Goal: Task Accomplishment & Management: Complete application form

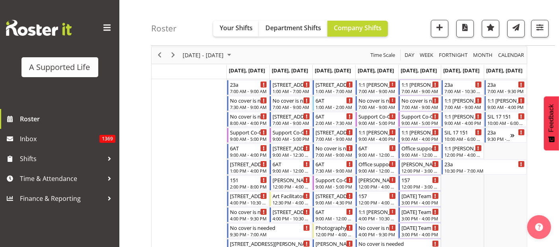
scroll to position [22, 0]
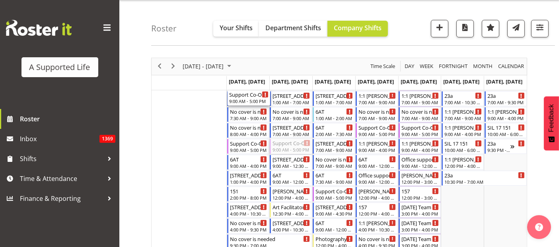
drag, startPoint x: 281, startPoint y: 147, endPoint x: 257, endPoint y: 165, distance: 30.2
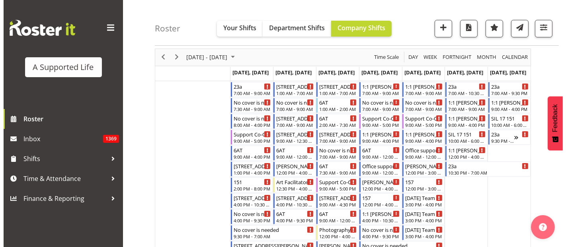
scroll to position [39, 0]
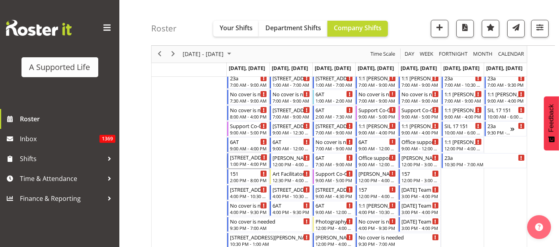
click at [253, 164] on div "1:00 PM - 4:00 PM" at bounding box center [249, 164] width 38 height 6
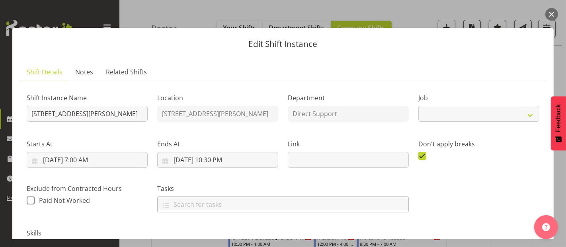
select select "4112"
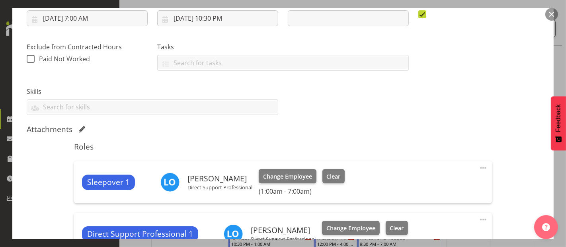
scroll to position [265, 0]
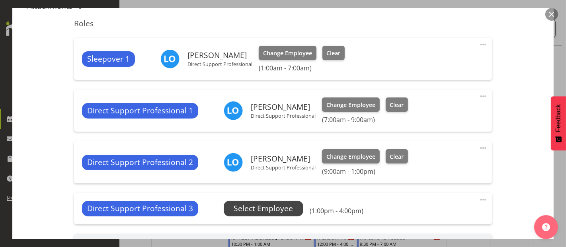
click at [283, 205] on span "Select Employee" at bounding box center [263, 209] width 59 height 12
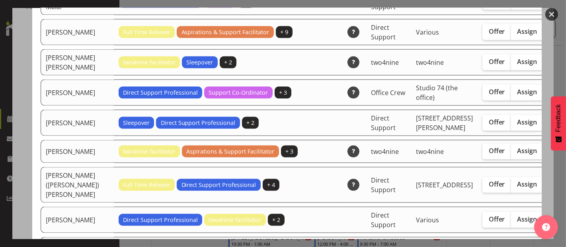
scroll to position [1017, 0]
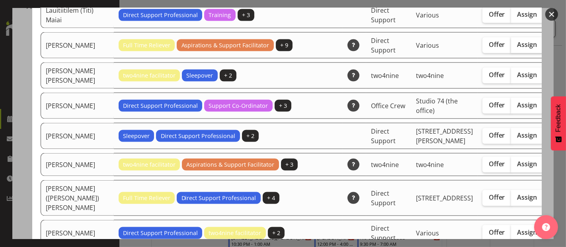
click at [511, 53] on label "Assign" at bounding box center [527, 45] width 33 height 16
click at [511, 47] on input "Assign" at bounding box center [513, 44] width 5 height 5
checkbox input "true"
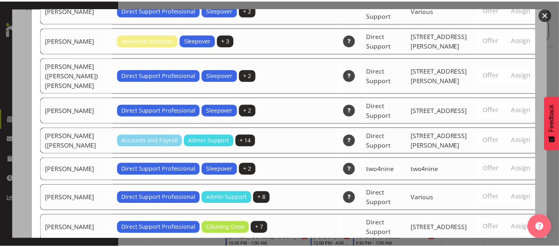
scroll to position [2044, 0]
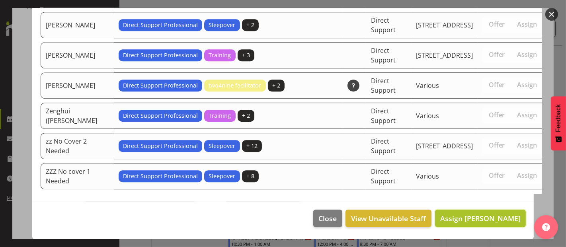
click at [493, 219] on span "Assign [PERSON_NAME]" at bounding box center [480, 219] width 80 height 10
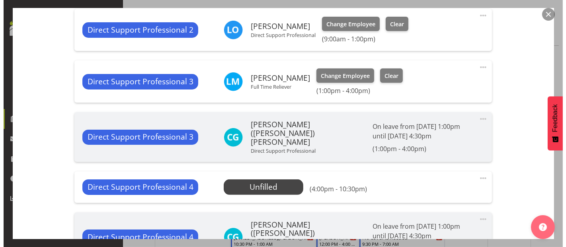
scroll to position [398, 0]
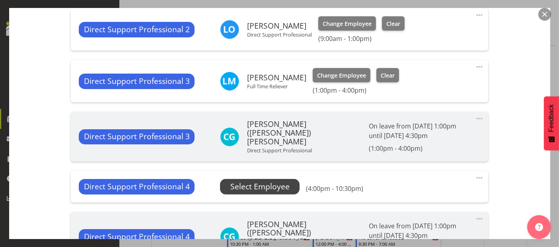
click at [266, 186] on span "Select Employee" at bounding box center [260, 187] width 59 height 12
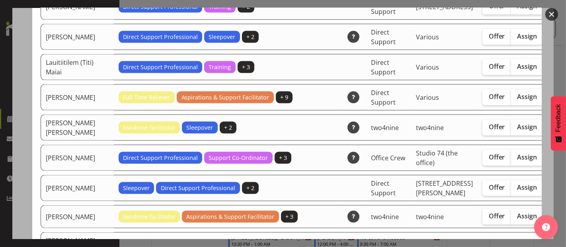
scroll to position [1062, 0]
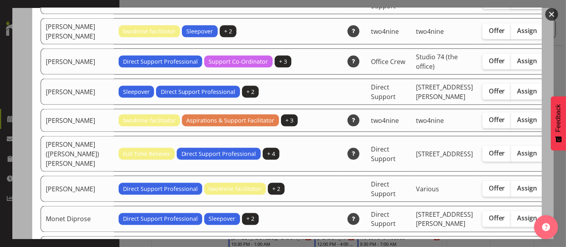
click at [511, 9] on label "Assign" at bounding box center [527, 1] width 33 height 16
click at [511, 3] on input "Assign" at bounding box center [513, 0] width 5 height 5
checkbox input "true"
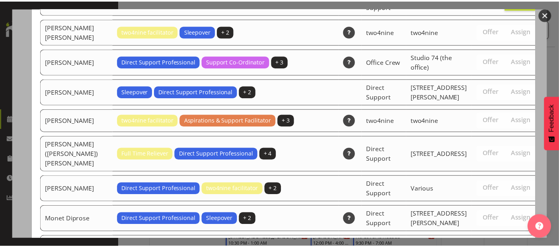
scroll to position [2044, 0]
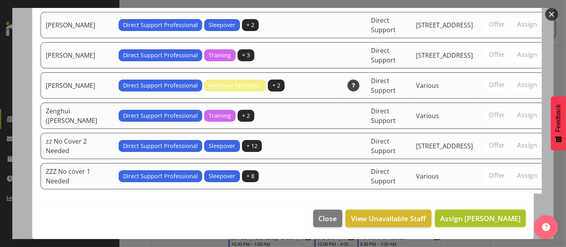
click at [480, 217] on span "Assign [PERSON_NAME]" at bounding box center [480, 219] width 80 height 10
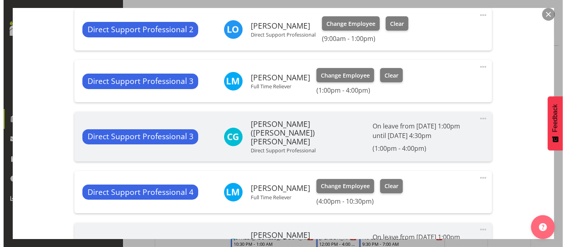
scroll to position [531, 0]
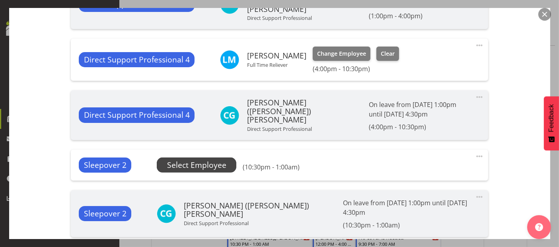
click at [199, 162] on span "Select Employee" at bounding box center [196, 166] width 59 height 12
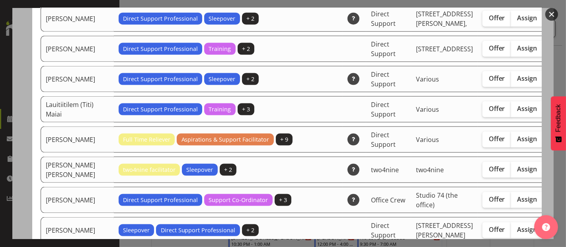
scroll to position [973, 0]
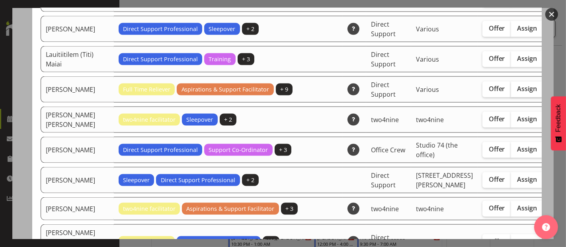
drag, startPoint x: 477, startPoint y: 137, endPoint x: 485, endPoint y: 136, distance: 8.1
click at [511, 98] on label "Assign" at bounding box center [527, 90] width 33 height 16
click at [511, 92] on input "Assign" at bounding box center [513, 88] width 5 height 5
checkbox input "true"
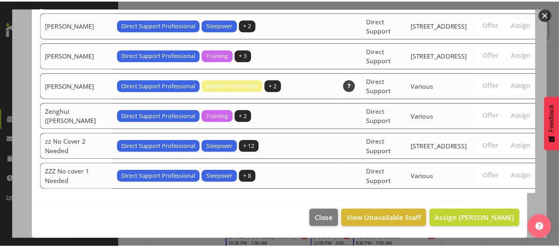
scroll to position [2044, 0]
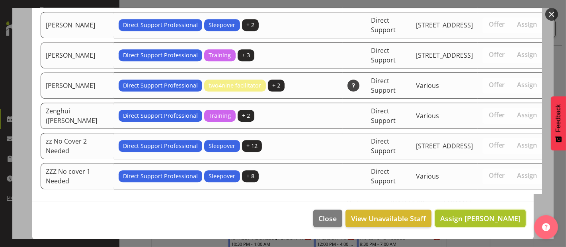
click at [491, 227] on button "Assign [PERSON_NAME]" at bounding box center [480, 219] width 91 height 18
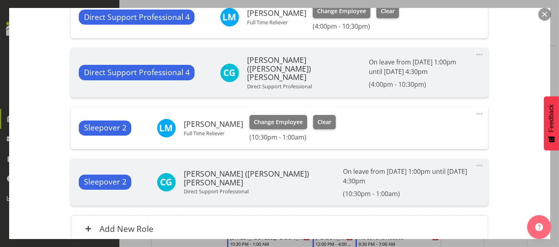
scroll to position [619, 0]
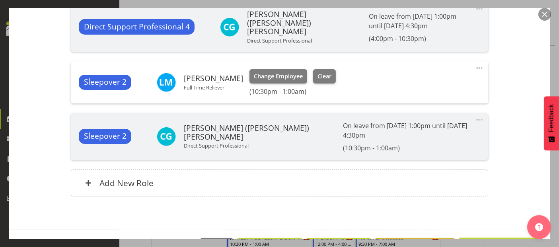
click at [481, 242] on span "Update Shift Instance" at bounding box center [500, 247] width 73 height 10
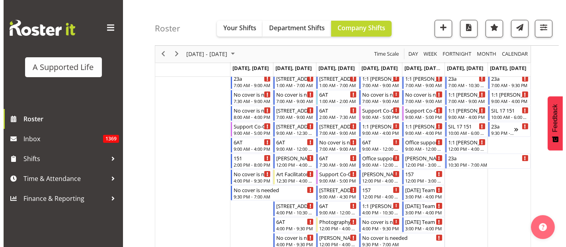
scroll to position [0, 0]
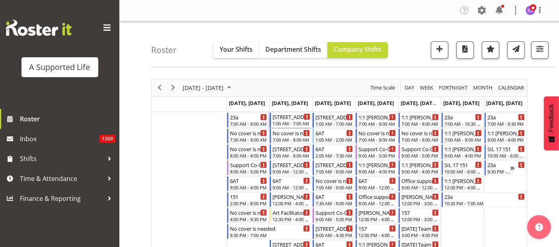
click at [290, 121] on div "1:00 AM - 7:00 AM" at bounding box center [292, 123] width 38 height 6
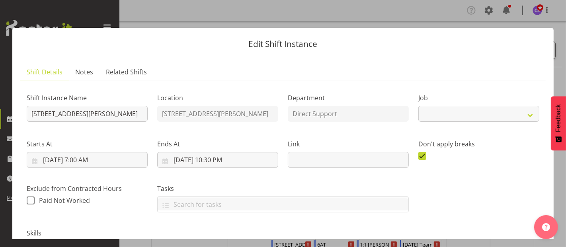
select select "4112"
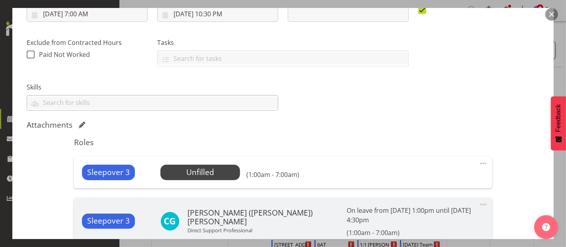
scroll to position [265, 0]
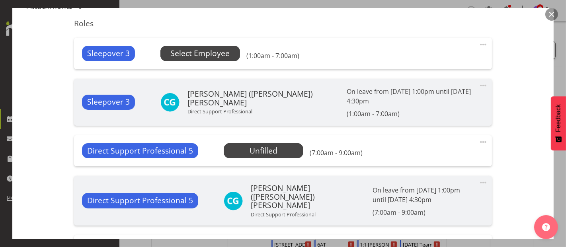
click at [221, 56] on span "Select Employee" at bounding box center [199, 54] width 59 height 12
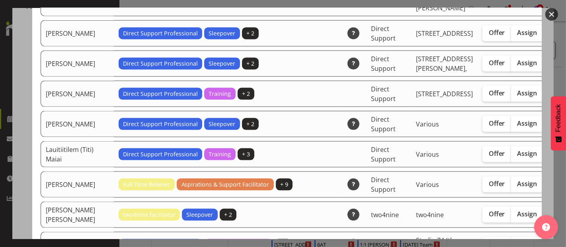
scroll to position [929, 0]
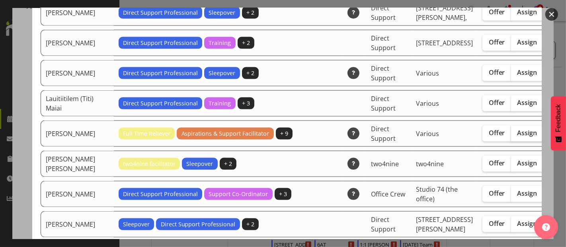
click at [518, 137] on span "Assign" at bounding box center [528, 133] width 20 height 8
click at [511, 136] on input "Assign" at bounding box center [513, 133] width 5 height 5
checkbox input "true"
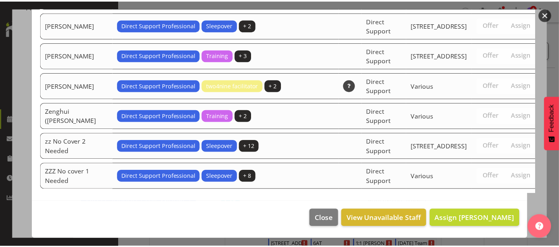
scroll to position [2044, 0]
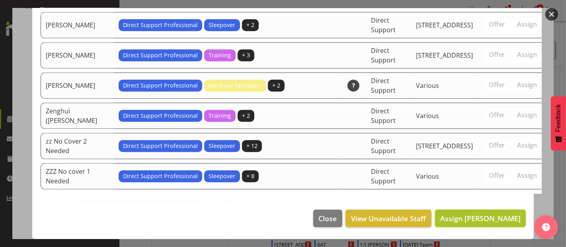
click at [494, 217] on span "Assign [PERSON_NAME]" at bounding box center [480, 219] width 80 height 10
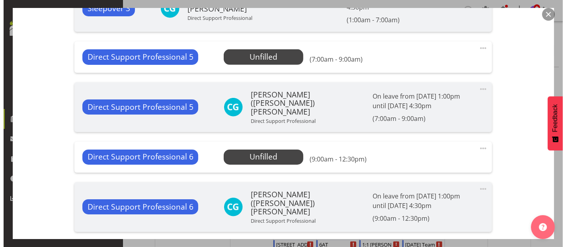
scroll to position [398, 0]
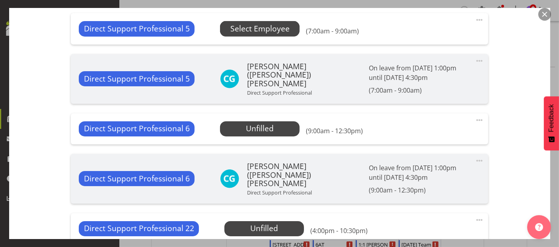
click at [270, 23] on span "Select Employee" at bounding box center [260, 29] width 59 height 12
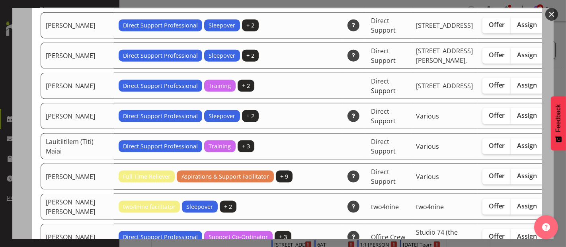
scroll to position [929, 0]
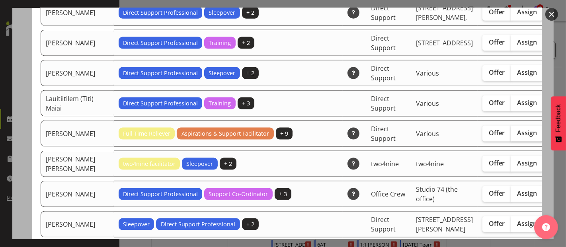
click at [518, 137] on span "Assign" at bounding box center [528, 133] width 20 height 8
click at [511, 136] on input "Assign" at bounding box center [513, 133] width 5 height 5
checkbox input "true"
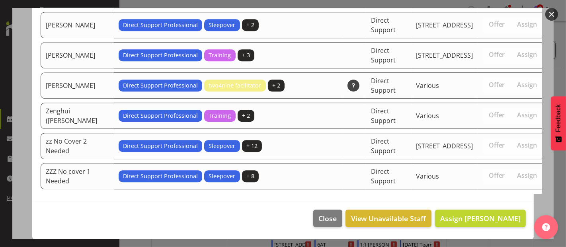
scroll to position [2044, 0]
click at [503, 221] on span "Assign [PERSON_NAME]" at bounding box center [480, 219] width 80 height 10
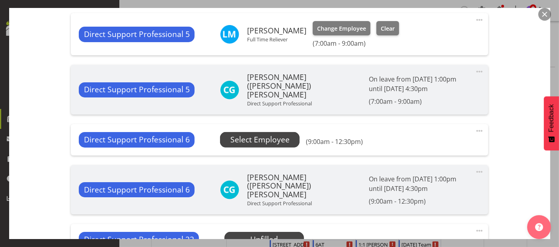
click at [278, 134] on span "Select Employee" at bounding box center [260, 140] width 59 height 12
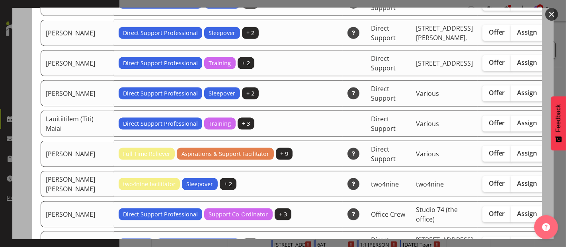
scroll to position [929, 0]
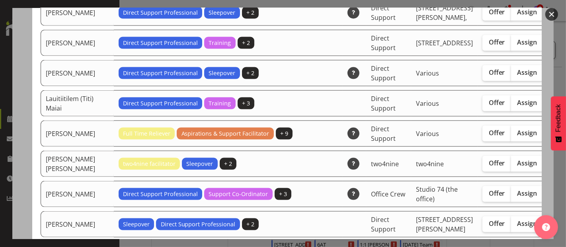
drag, startPoint x: 481, startPoint y: 183, endPoint x: 496, endPoint y: 166, distance: 22.9
click at [518, 137] on span "Assign" at bounding box center [528, 133] width 20 height 8
click at [511, 136] on input "Assign" at bounding box center [513, 133] width 5 height 5
checkbox input "true"
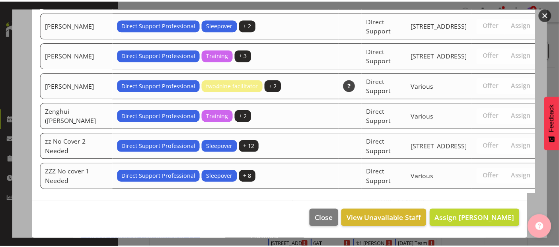
scroll to position [2044, 0]
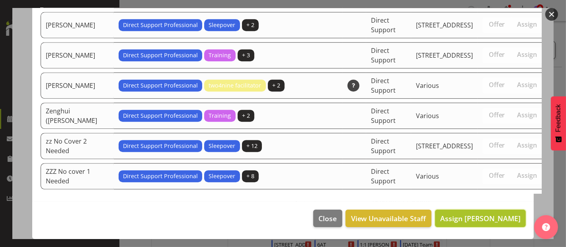
click at [512, 221] on span "Assign [PERSON_NAME]" at bounding box center [480, 219] width 80 height 10
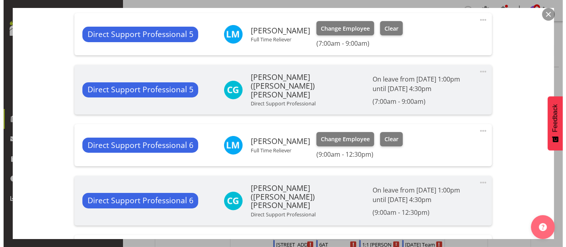
scroll to position [487, 0]
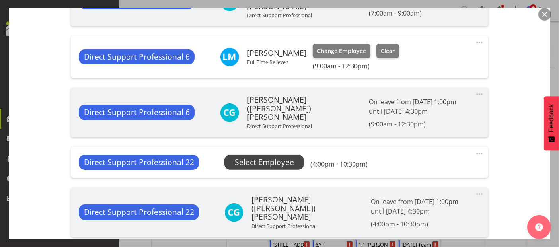
click at [256, 157] on span "Select Employee" at bounding box center [264, 163] width 59 height 12
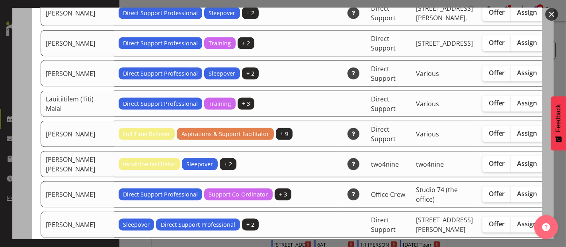
scroll to position [929, 0]
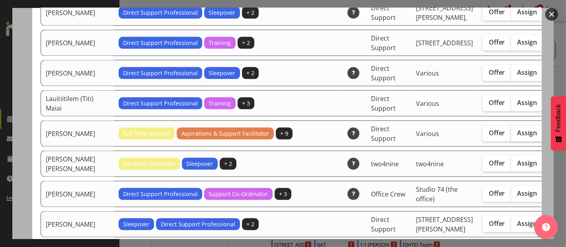
click at [518, 137] on span "Assign" at bounding box center [528, 133] width 20 height 8
click at [511, 136] on input "Assign" at bounding box center [513, 133] width 5 height 5
checkbox input "true"
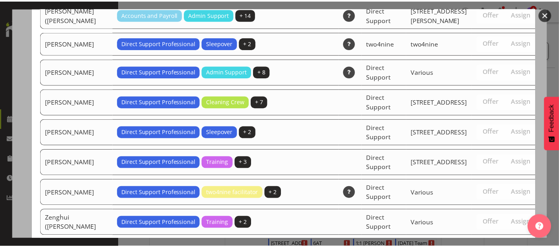
scroll to position [2044, 0]
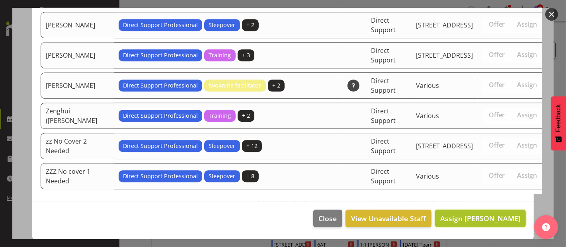
click at [501, 218] on span "Assign [PERSON_NAME]" at bounding box center [480, 219] width 80 height 10
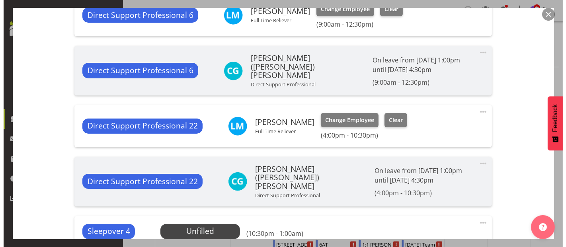
scroll to position [575, 0]
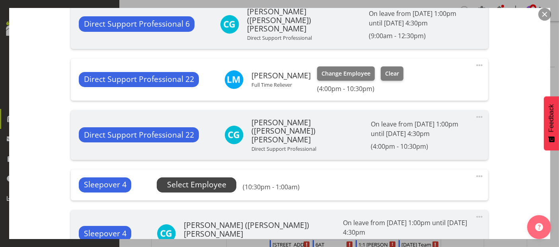
click at [220, 178] on span "Select Employee" at bounding box center [197, 185] width 80 height 15
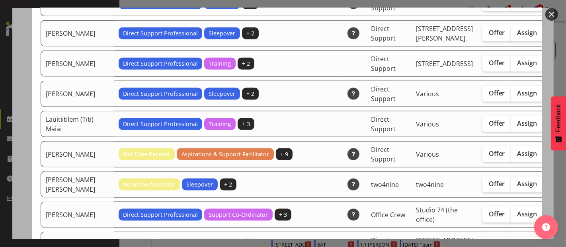
scroll to position [885, 0]
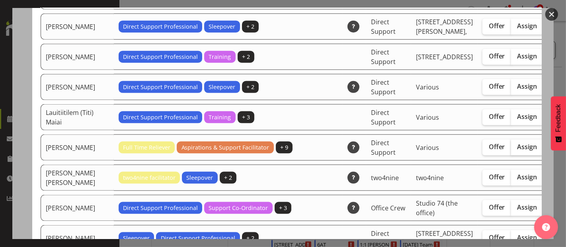
drag, startPoint x: 480, startPoint y: 196, endPoint x: 489, endPoint y: 190, distance: 10.7
click at [518, 151] on span "Assign" at bounding box center [528, 147] width 20 height 8
click at [511, 150] on input "Assign" at bounding box center [513, 147] width 5 height 5
checkbox input "true"
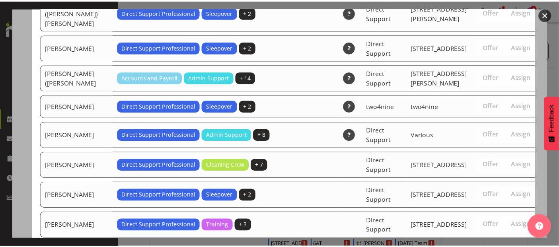
scroll to position [2014, 0]
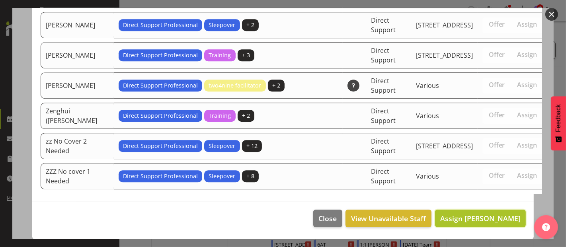
click at [490, 219] on span "Assign [PERSON_NAME]" at bounding box center [480, 219] width 80 height 10
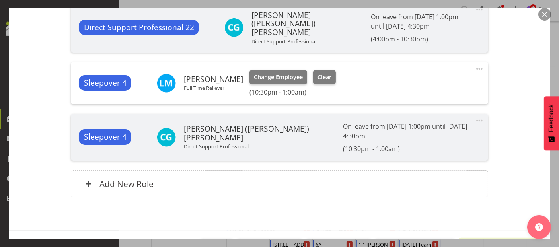
click at [493, 242] on span "Update Shift Instance" at bounding box center [500, 247] width 73 height 10
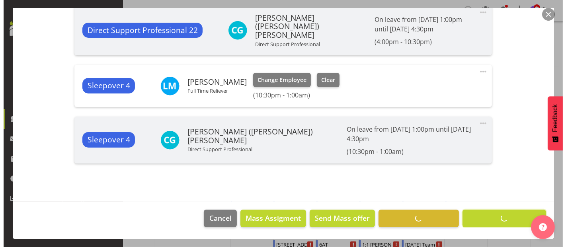
scroll to position [651, 0]
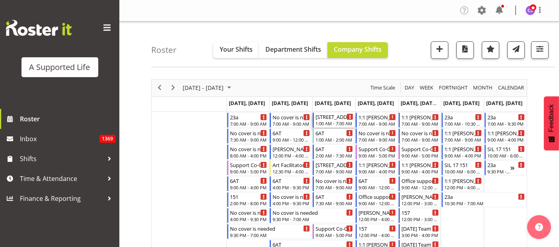
click at [340, 124] on div "1:00 AM - 7:00 AM" at bounding box center [335, 123] width 38 height 6
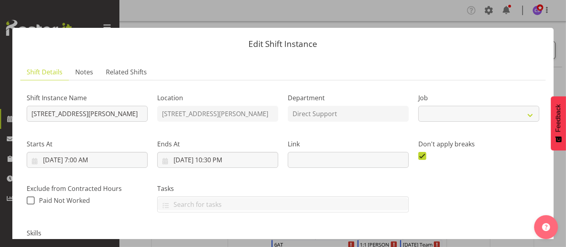
select select "4112"
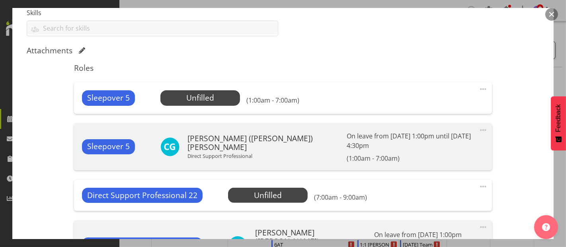
scroll to position [221, 0]
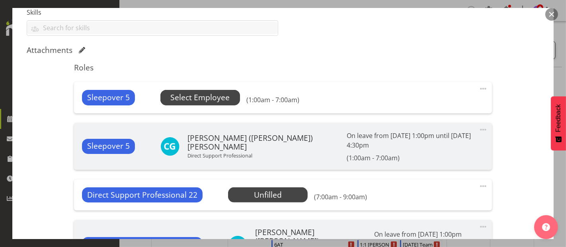
click at [221, 98] on span "Select Employee" at bounding box center [199, 98] width 59 height 12
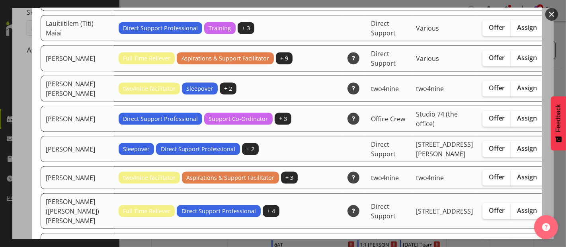
scroll to position [973, 0]
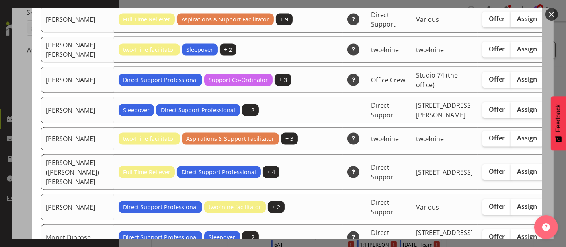
click at [511, 27] on label "Assign" at bounding box center [527, 20] width 33 height 16
click at [511, 22] on input "Assign" at bounding box center [513, 18] width 5 height 5
checkbox input "true"
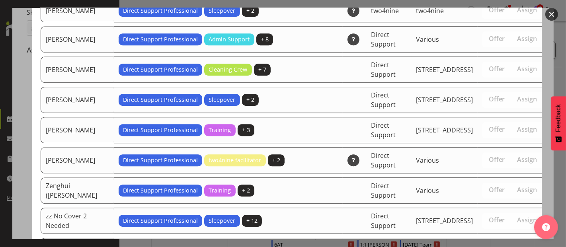
scroll to position [1984, 0]
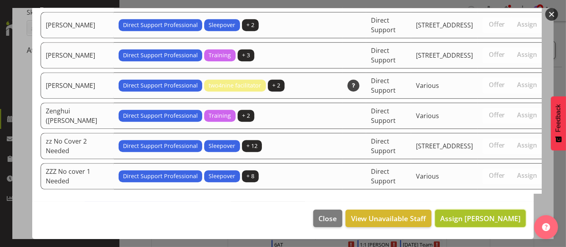
click at [474, 226] on button "Assign [PERSON_NAME]" at bounding box center [480, 219] width 91 height 18
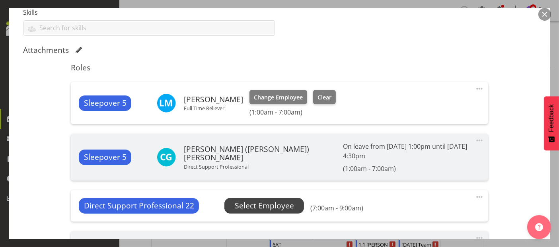
click at [256, 200] on span "Select Employee" at bounding box center [264, 206] width 59 height 12
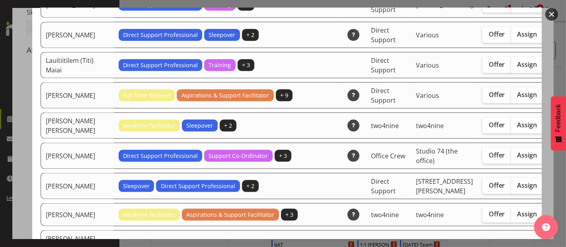
scroll to position [885, 0]
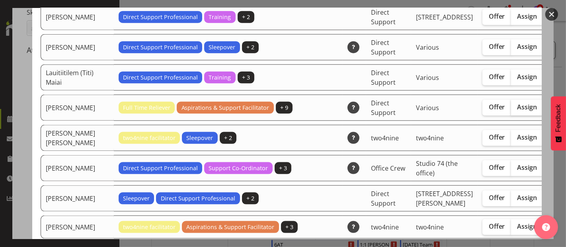
click at [518, 111] on span "Assign" at bounding box center [528, 107] width 20 height 8
click at [511, 110] on input "Assign" at bounding box center [513, 107] width 5 height 5
checkbox input "true"
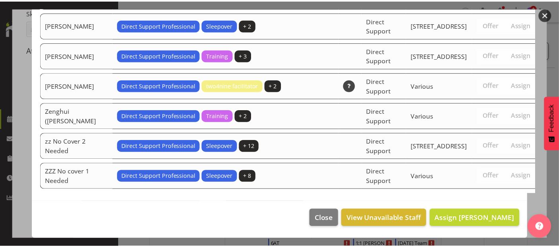
scroll to position [1984, 0]
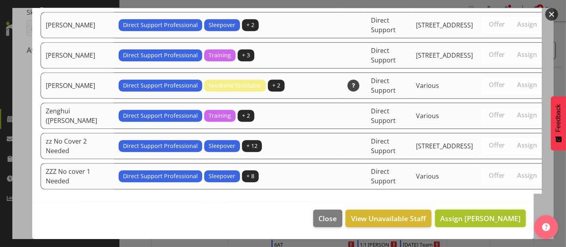
click at [509, 221] on span "Assign [PERSON_NAME]" at bounding box center [480, 219] width 80 height 10
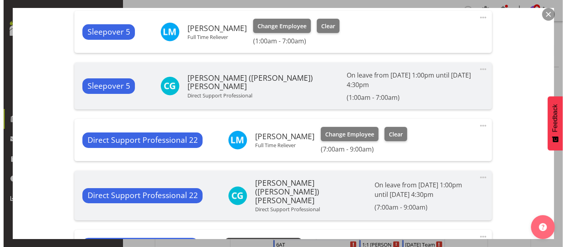
scroll to position [354, 0]
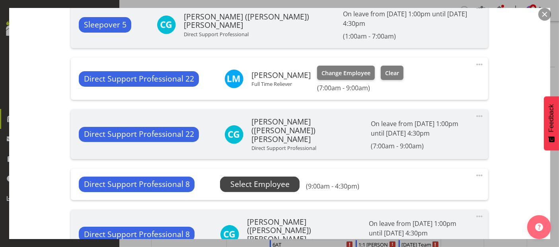
click at [271, 179] on span "Select Employee" at bounding box center [260, 185] width 59 height 12
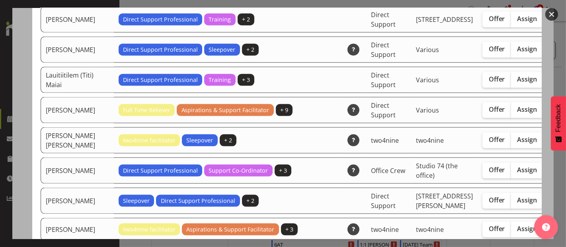
scroll to position [885, 0]
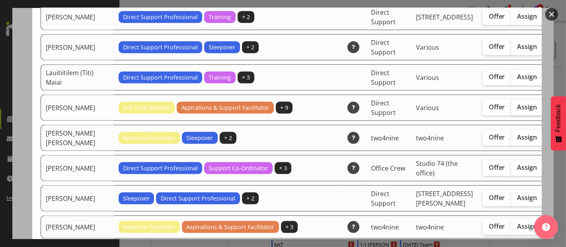
click at [518, 111] on span "Assign" at bounding box center [528, 107] width 20 height 8
click at [511, 110] on input "Assign" at bounding box center [513, 107] width 5 height 5
checkbox input "true"
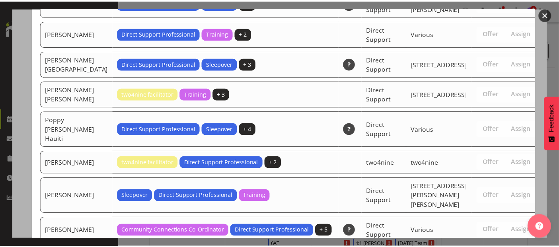
scroll to position [1984, 0]
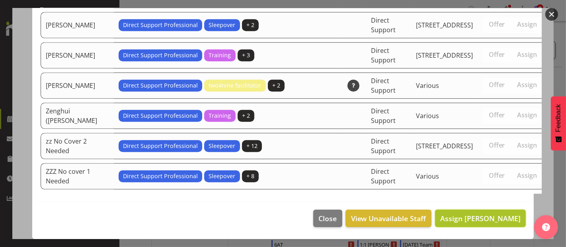
click at [510, 225] on button "Assign [PERSON_NAME]" at bounding box center [480, 219] width 91 height 18
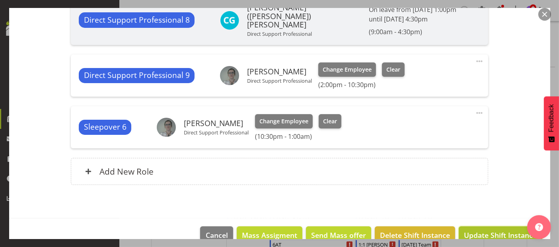
click at [502, 230] on span "Update Shift Instance" at bounding box center [500, 235] width 73 height 10
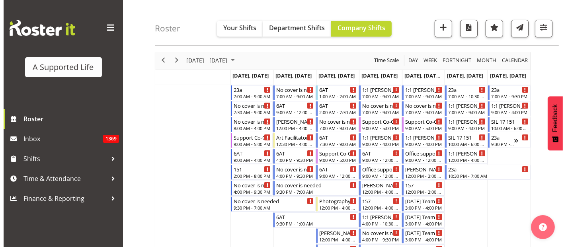
scroll to position [44, 0]
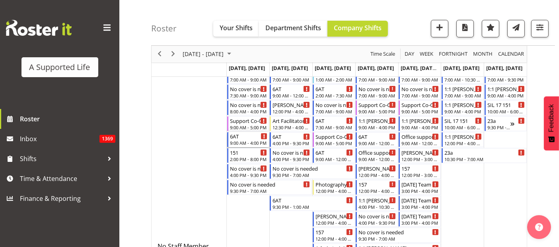
click at [244, 138] on div "6AT" at bounding box center [249, 136] width 38 height 8
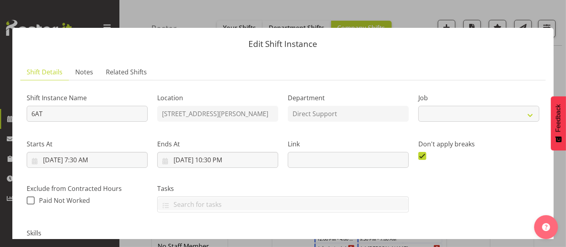
select select "4112"
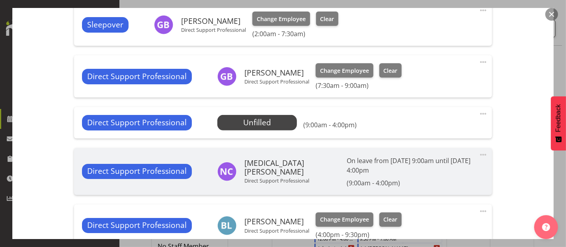
scroll to position [354, 0]
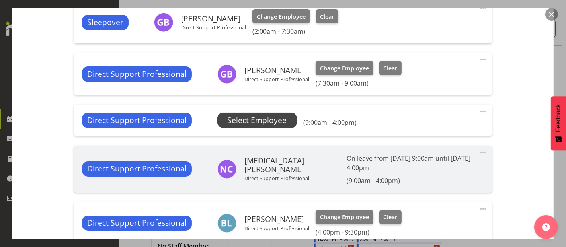
click at [256, 117] on span "Select Employee" at bounding box center [256, 121] width 59 height 12
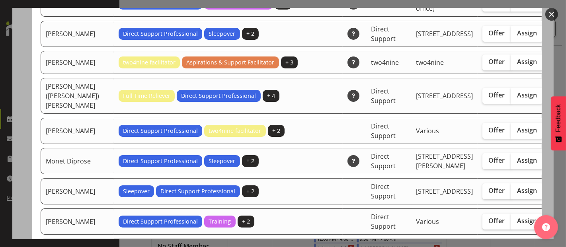
scroll to position [1814, 0]
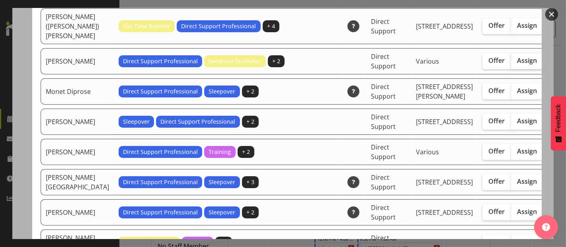
click at [518, 65] on span "Assign" at bounding box center [528, 61] width 20 height 8
click at [511, 63] on input "Assign" at bounding box center [513, 60] width 5 height 5
checkbox input "true"
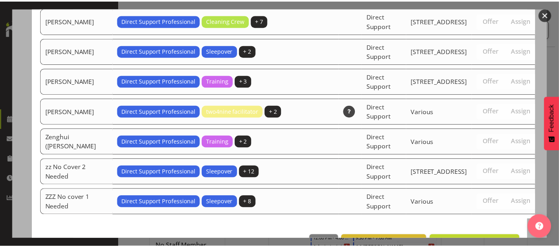
scroll to position [2803, 0]
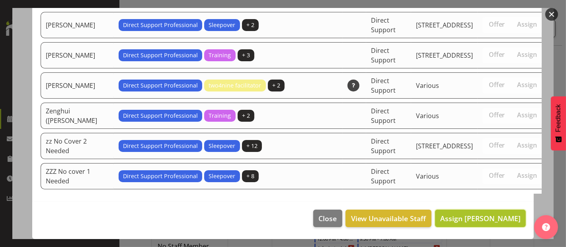
click at [495, 223] on span "Assign [PERSON_NAME]" at bounding box center [480, 219] width 80 height 10
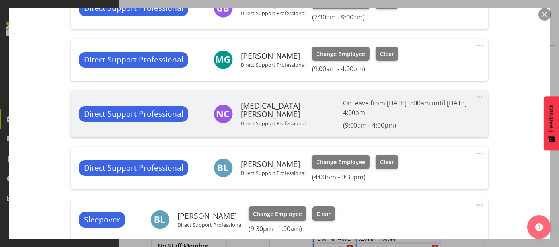
scroll to position [528, 0]
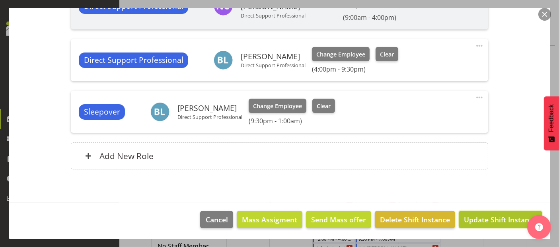
click at [465, 215] on span "Update Shift Instance" at bounding box center [500, 220] width 73 height 10
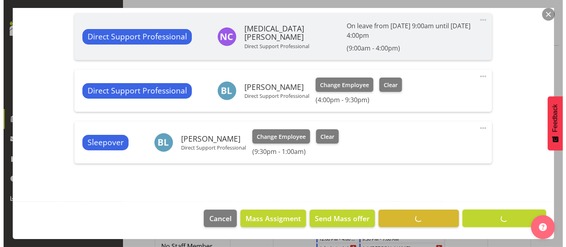
scroll to position [496, 0]
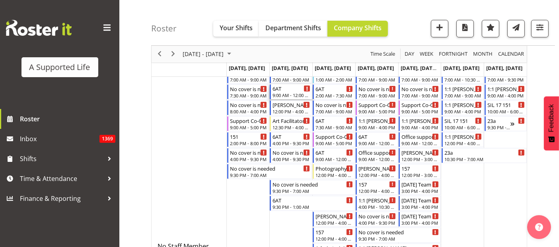
click at [294, 90] on div "6AT" at bounding box center [292, 88] width 38 height 8
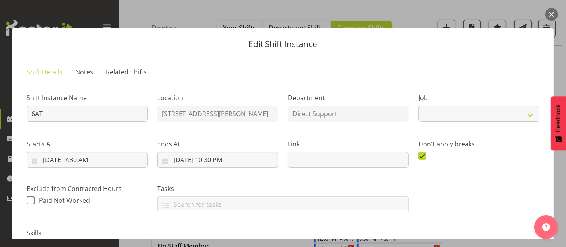
select select "4112"
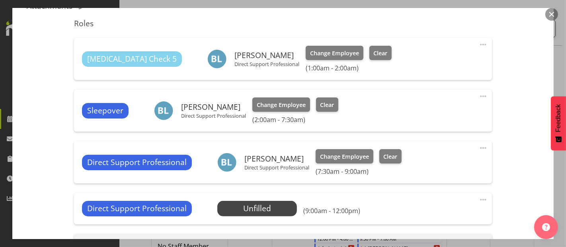
scroll to position [398, 0]
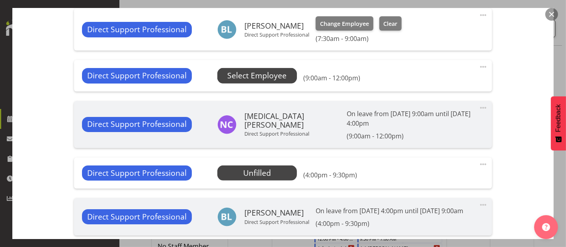
click at [289, 77] on span "Select Employee" at bounding box center [257, 75] width 80 height 15
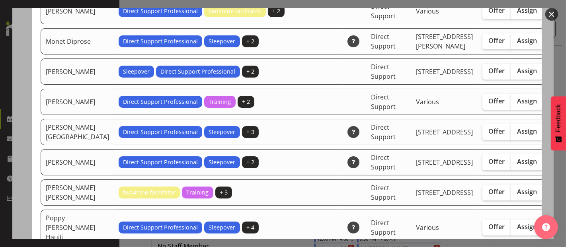
scroll to position [1814, 0]
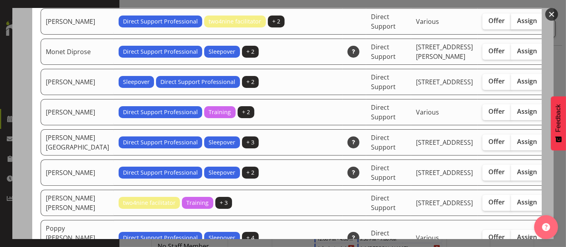
click at [518, 25] on span "Assign" at bounding box center [528, 21] width 20 height 8
click at [511, 23] on input "Assign" at bounding box center [513, 20] width 5 height 5
checkbox input "true"
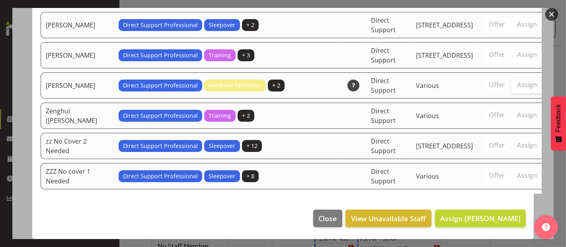
scroll to position [2786, 0]
click at [498, 224] on button "Assign [PERSON_NAME]" at bounding box center [480, 219] width 91 height 18
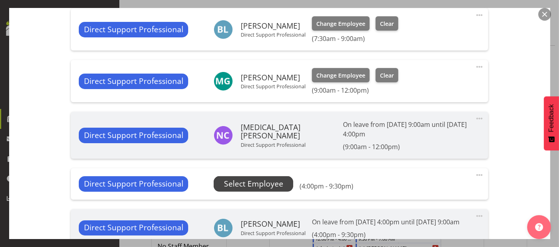
click at [276, 184] on span "Select Employee" at bounding box center [253, 184] width 59 height 12
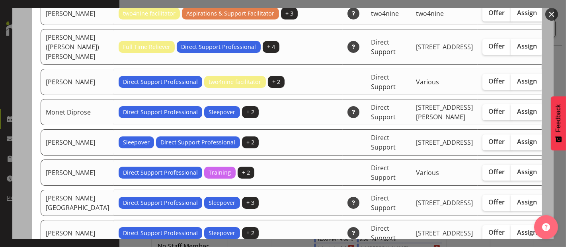
scroll to position [1725, 0]
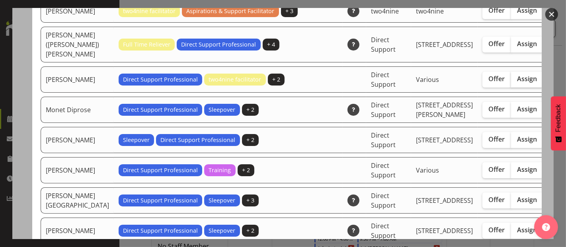
click at [518, 83] on span "Assign" at bounding box center [528, 79] width 20 height 8
click at [511, 82] on input "Assign" at bounding box center [513, 78] width 5 height 5
checkbox input "true"
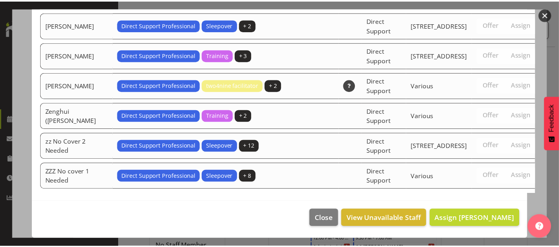
scroll to position [2729, 0]
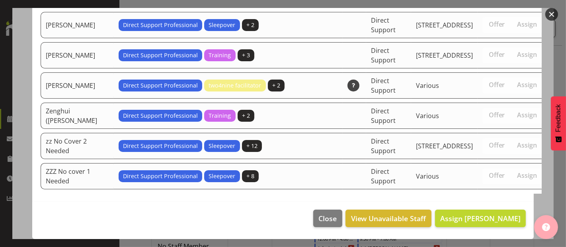
drag, startPoint x: 538, startPoint y: 212, endPoint x: 539, endPoint y: 228, distance: 15.6
click at [539, 228] on div at bounding box center [546, 225] width 24 height 28
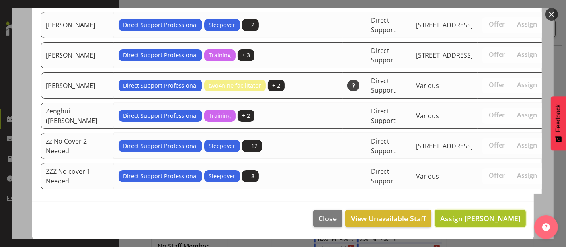
click at [509, 227] on button "Assign [PERSON_NAME]" at bounding box center [480, 219] width 91 height 18
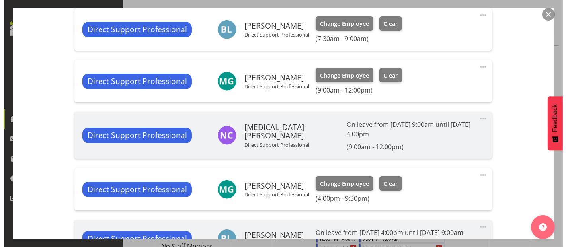
scroll to position [531, 0]
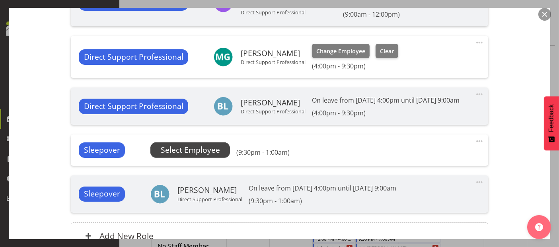
click at [198, 156] on span "Select Employee" at bounding box center [190, 151] width 59 height 12
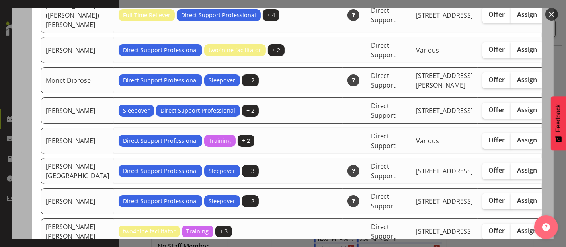
scroll to position [1725, 0]
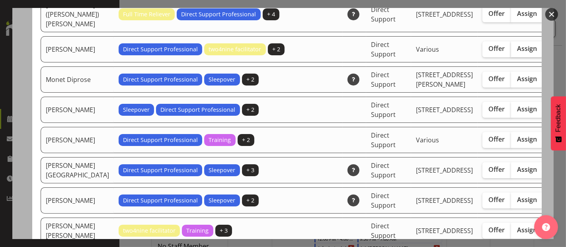
click at [518, 53] on span "Assign" at bounding box center [528, 49] width 20 height 8
click at [511, 51] on input "Assign" at bounding box center [513, 48] width 5 height 5
checkbox input "true"
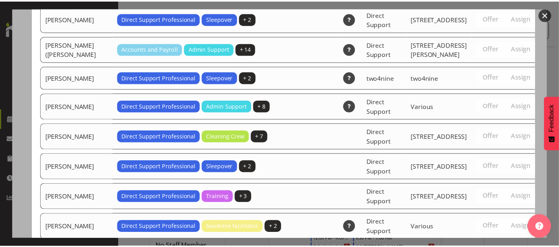
scroll to position [2726, 0]
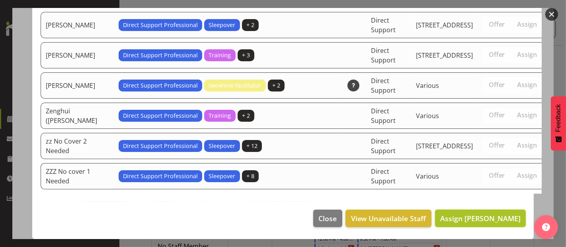
click at [494, 219] on span "Assign [PERSON_NAME]" at bounding box center [480, 219] width 80 height 10
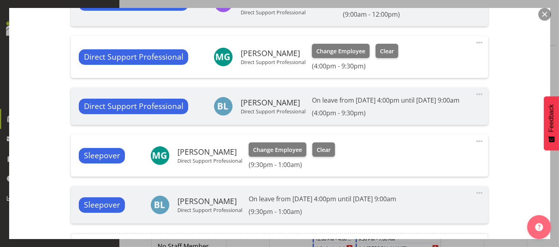
scroll to position [631, 0]
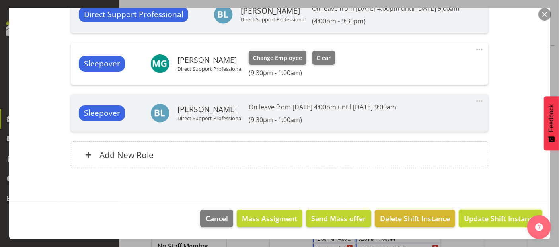
click at [494, 218] on span "Update Shift Instance" at bounding box center [500, 218] width 73 height 10
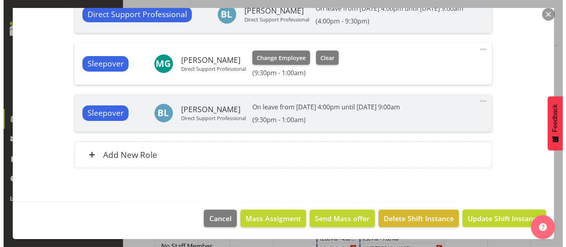
scroll to position [599, 0]
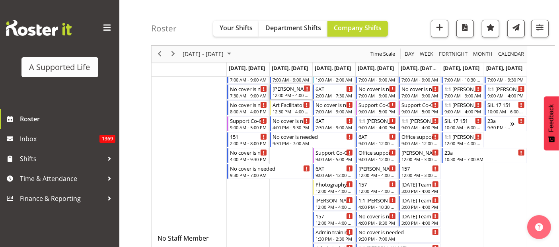
click at [284, 93] on div "12:00 PM - 4:00 PM" at bounding box center [292, 95] width 38 height 6
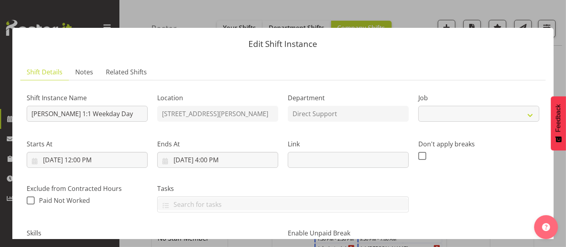
select select "4112"
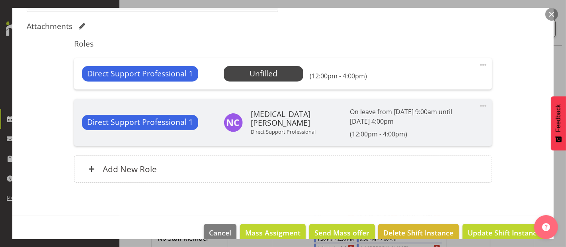
scroll to position [258, 0]
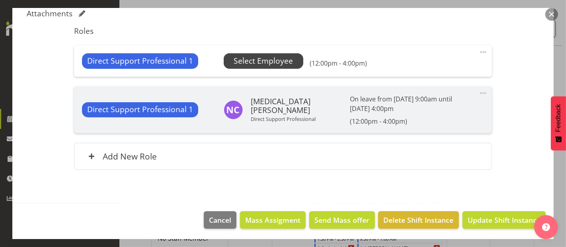
click at [263, 61] on span "Select Employee" at bounding box center [263, 61] width 59 height 12
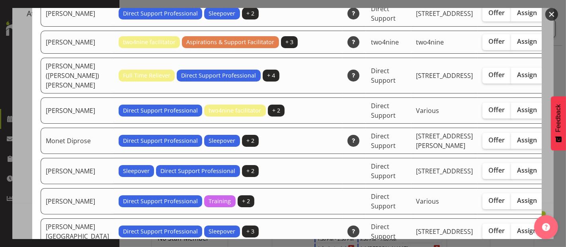
scroll to position [1725, 0]
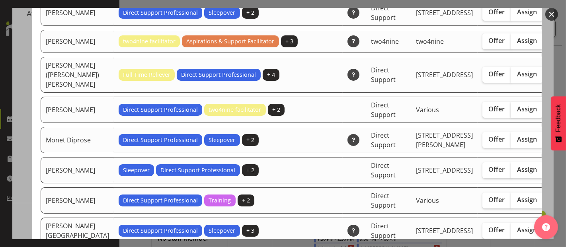
click at [518, 113] on span "Assign" at bounding box center [528, 109] width 20 height 8
click at [511, 112] on input "Assign" at bounding box center [513, 109] width 5 height 5
checkbox input "true"
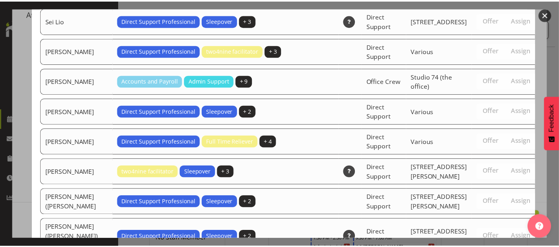
scroll to position [2786, 0]
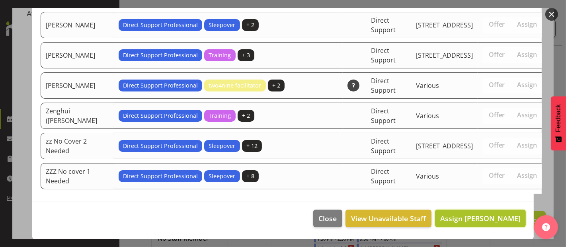
click at [471, 219] on span "Assign [PERSON_NAME]" at bounding box center [480, 219] width 80 height 10
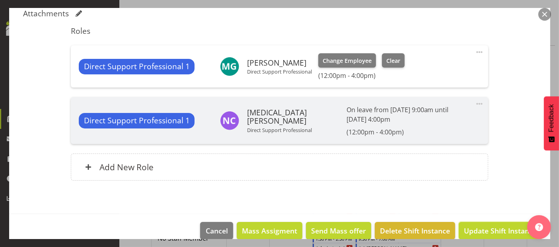
click at [476, 229] on span "Update Shift Instance" at bounding box center [500, 231] width 73 height 10
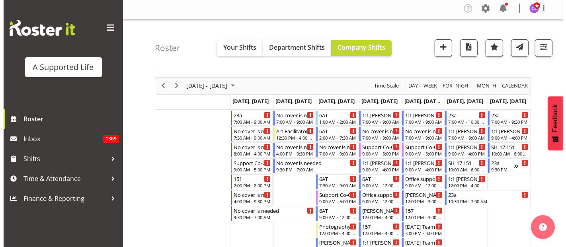
scroll to position [0, 0]
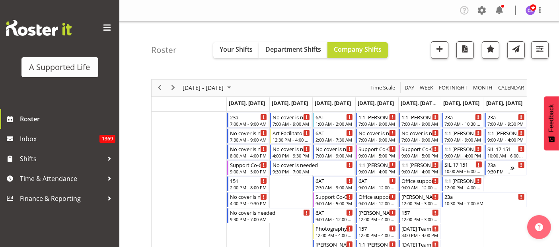
click at [465, 170] on div "10:00 AM - 6:00 PM" at bounding box center [464, 171] width 38 height 6
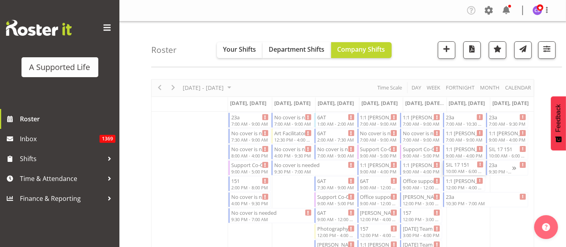
select select "4112"
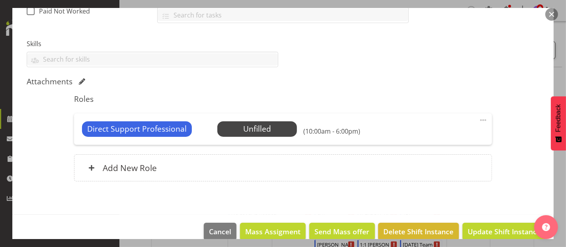
scroll to position [201, 0]
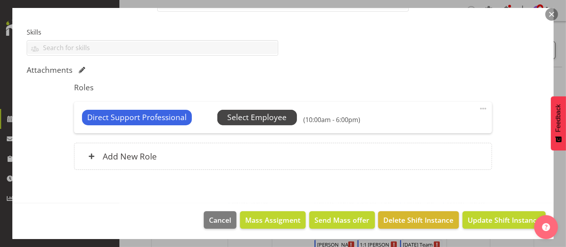
click at [273, 117] on span "Select Employee" at bounding box center [256, 118] width 59 height 12
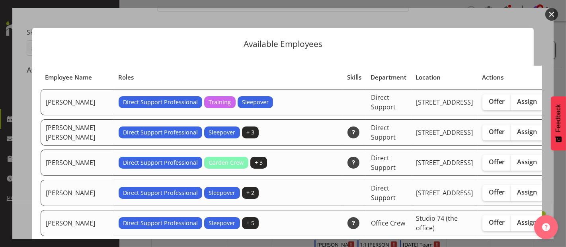
click at [550, 13] on button "button" at bounding box center [552, 14] width 13 height 13
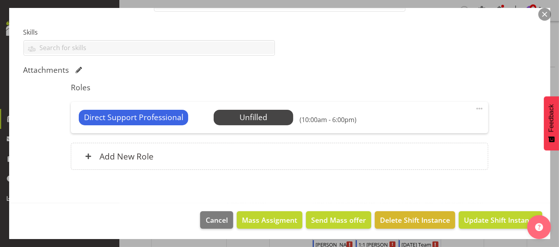
click at [548, 15] on button "button" at bounding box center [545, 14] width 13 height 13
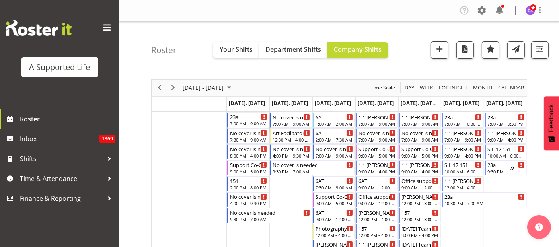
click at [246, 123] on div "7:00 AM - 9:00 AM" at bounding box center [249, 123] width 38 height 6
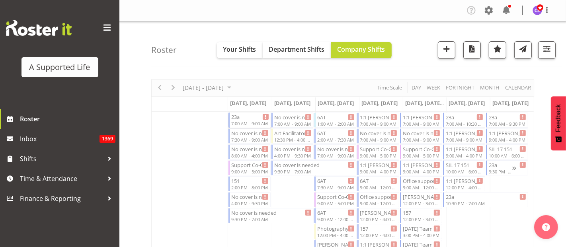
select select "4112"
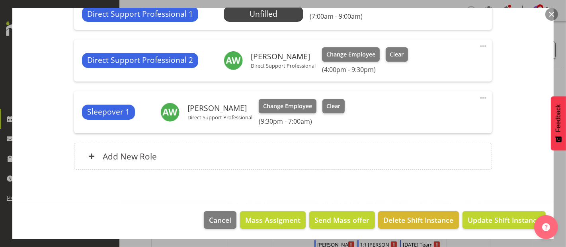
scroll to position [216, 0]
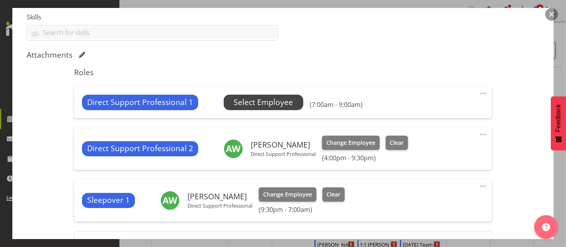
click at [246, 106] on span "Select Employee" at bounding box center [263, 103] width 59 height 12
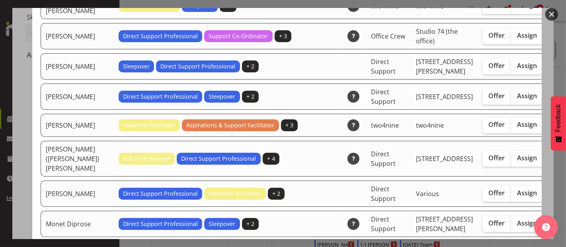
scroll to position [1770, 0]
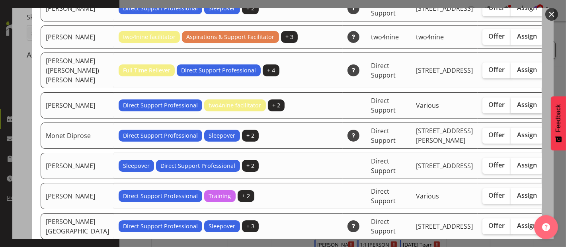
click at [518, 109] on span "Assign" at bounding box center [528, 105] width 20 height 8
click at [511, 108] on input "Assign" at bounding box center [513, 104] width 5 height 5
checkbox input "true"
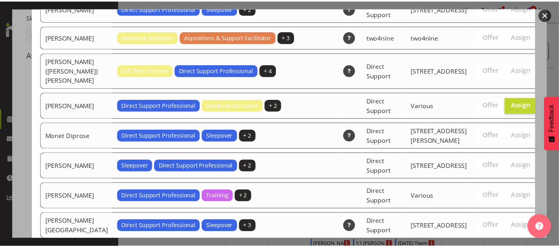
scroll to position [2855, 0]
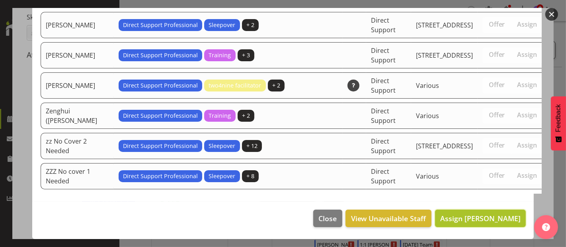
click at [491, 217] on span "Assign [PERSON_NAME]" at bounding box center [480, 219] width 80 height 10
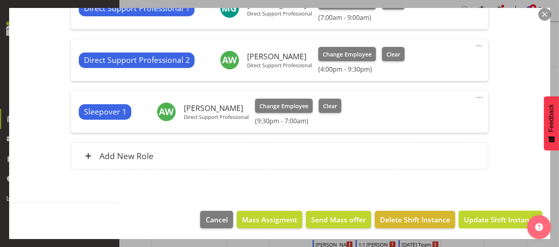
click at [464, 221] on span "Update Shift Instance" at bounding box center [500, 220] width 73 height 10
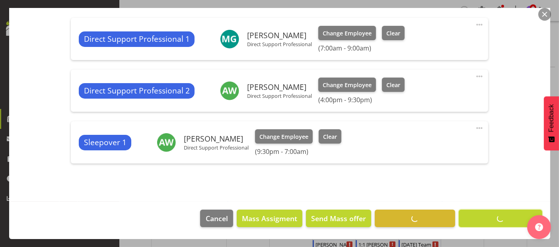
scroll to position [284, 0]
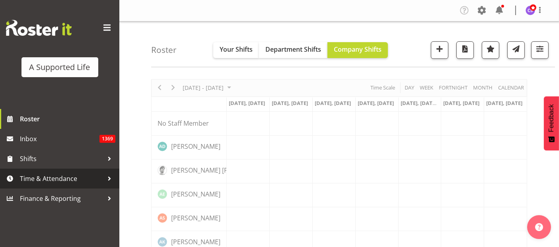
click at [43, 180] on span "Time & Attendance" at bounding box center [62, 179] width 84 height 12
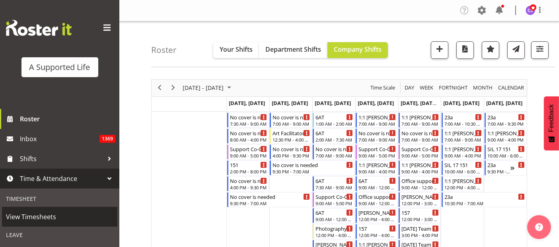
scroll to position [88, 0]
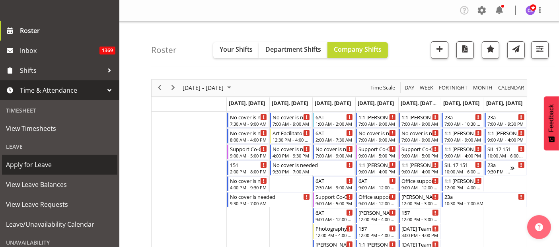
click at [56, 162] on span "Apply for Leave" at bounding box center [60, 165] width 108 height 12
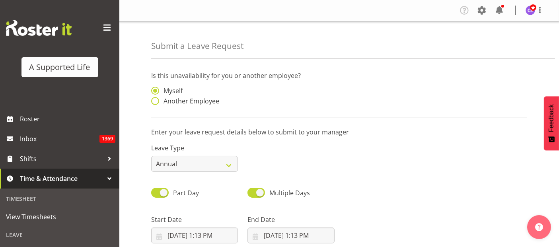
click at [159, 102] on label "Another Employee" at bounding box center [185, 101] width 68 height 8
click at [156, 102] on input "Another Employee" at bounding box center [153, 101] width 5 height 5
radio input "true"
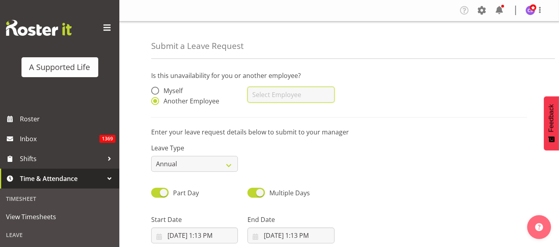
click at [300, 98] on input "text" at bounding box center [291, 95] width 87 height 16
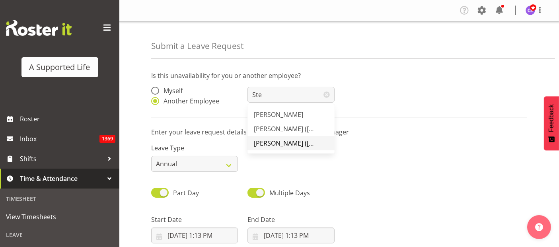
click at [291, 141] on span "[PERSON_NAME] ([PERSON_NAME]) [PERSON_NAME]" at bounding box center [331, 143] width 155 height 9
type input "[PERSON_NAME] ([PERSON_NAME]) [PERSON_NAME]"
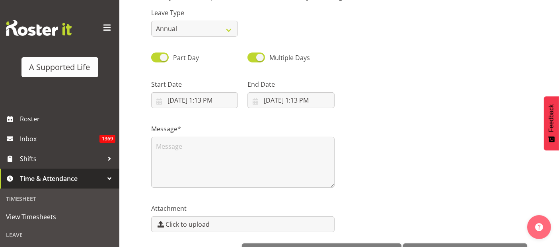
scroll to position [117, 0]
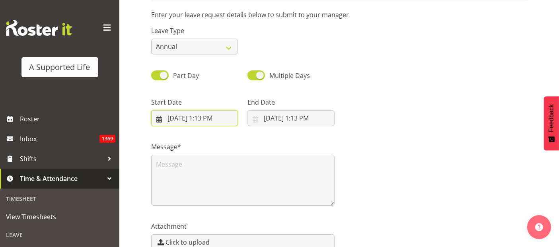
click at [205, 113] on input "10/8/2025, 1:13 PM" at bounding box center [194, 118] width 87 height 16
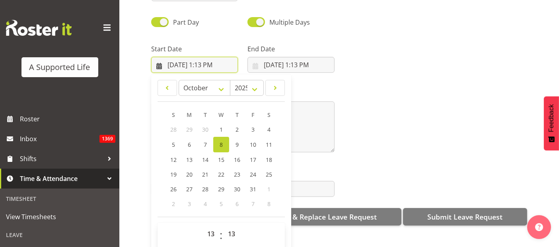
scroll to position [162, 0]
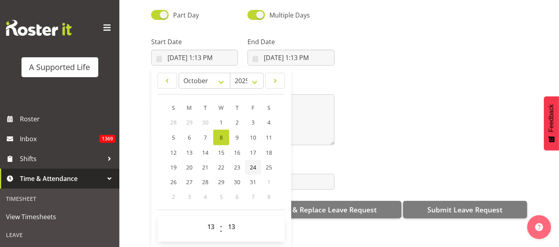
click at [256, 164] on span "24" at bounding box center [253, 168] width 6 height 8
type input "10/24/2025, 1:13 PM"
click at [214, 220] on select "00 01 02 03 04 05 06 07 08 09 10 11 12 13 14 15 16 17 18 19 20 21 22 23" at bounding box center [212, 227] width 18 height 16
select select "16"
click at [203, 219] on select "00 01 02 03 04 05 06 07 08 09 10 11 12 13 14 15 16 17 18 19 20 21 22 23" at bounding box center [212, 227] width 18 height 16
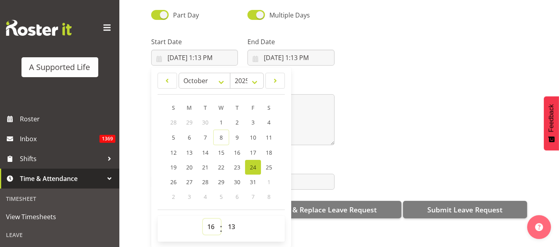
type input "10/24/2025, 4:13 PM"
click at [234, 223] on select "00 01 02 03 04 05 06 07 08 09 10 11 12 13 14 15 16 17 18 19 20 21 22 23 24 25 2…" at bounding box center [233, 227] width 18 height 16
select select "30"
click at [224, 219] on select "00 01 02 03 04 05 06 07 08 09 10 11 12 13 14 15 16 17 18 19 20 21 22 23 24 25 2…" at bounding box center [233, 227] width 18 height 16
type input "10/24/2025, 4:30 PM"
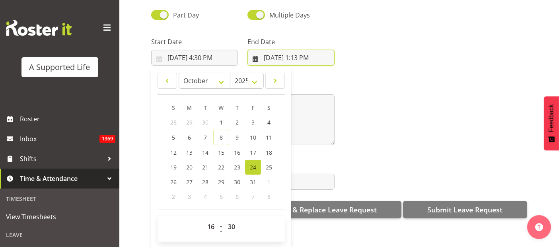
click at [299, 50] on input "10/8/2025, 1:13 PM" at bounding box center [291, 58] width 87 height 16
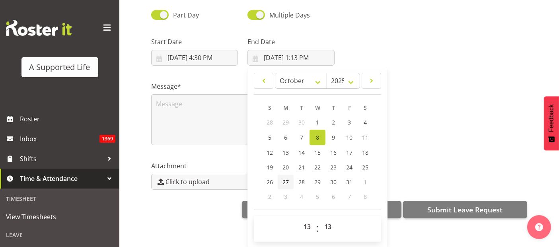
click at [284, 178] on span "27" at bounding box center [286, 182] width 6 height 8
type input "10/27/2025, 1:13 PM"
click at [310, 221] on select "00 01 02 03 04 05 06 07 08 09 10 11 12 13 14 15 16 17 18 19 20 21 22 23" at bounding box center [308, 227] width 18 height 16
select select "9"
click at [299, 219] on select "00 01 02 03 04 05 06 07 08 09 10 11 12 13 14 15 16 17 18 19 20 21 22 23" at bounding box center [308, 227] width 18 height 16
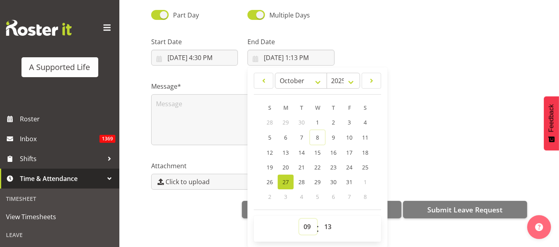
type input "10/27/2025, 9:13 AM"
click at [331, 219] on select "00 01 02 03 04 05 06 07 08 09 10 11 12 13 14 15 16 17 18 19 20 21 22 23 24 25 2…" at bounding box center [329, 227] width 18 height 16
select select "0"
click at [320, 219] on select "00 01 02 03 04 05 06 07 08 09 10 11 12 13 14 15 16 17 18 19 20 21 22 23 24 25 2…" at bounding box center [329, 227] width 18 height 16
type input "10/27/2025, 9:00 AM"
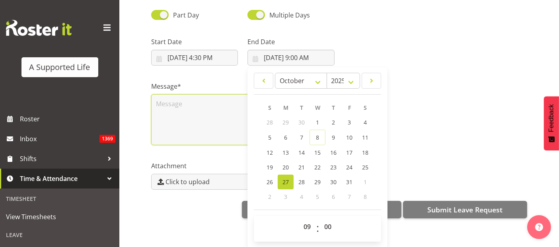
click at [180, 101] on textarea at bounding box center [243, 119] width 184 height 51
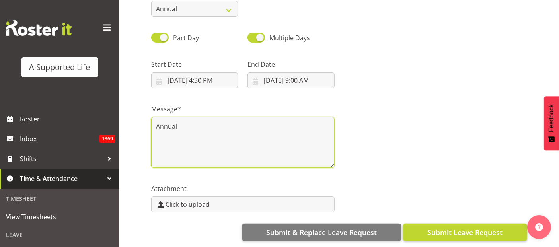
type textarea "Annual"
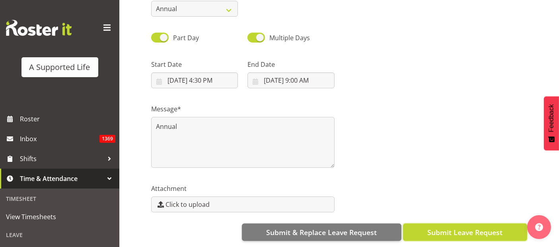
click at [467, 231] on button "Submit Leave Request" at bounding box center [465, 233] width 124 height 18
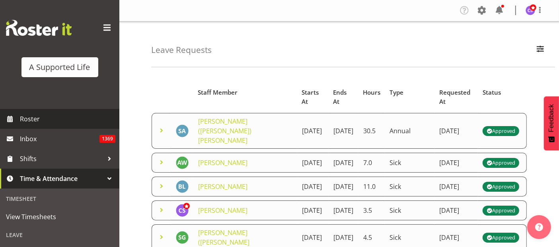
click at [33, 120] on span "Roster" at bounding box center [68, 119] width 96 height 12
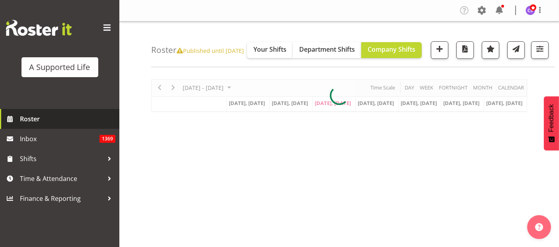
click at [36, 119] on span "Roster" at bounding box center [68, 119] width 96 height 12
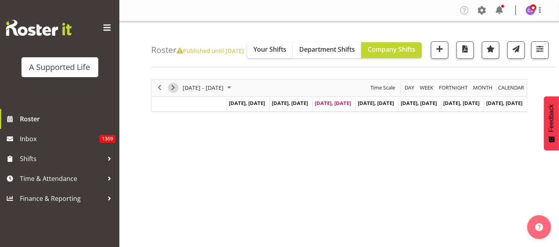
click at [171, 93] on span "Next" at bounding box center [173, 88] width 10 height 10
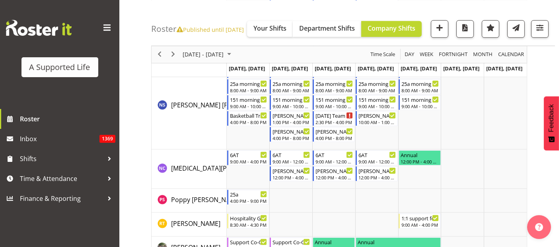
scroll to position [3631, 0]
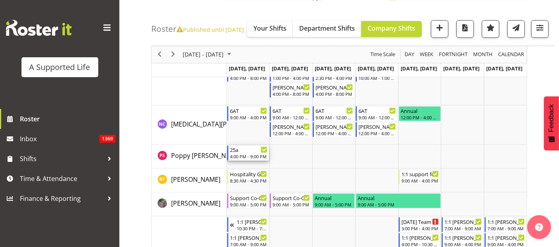
click at [255, 160] on div "4:00 PM - 9:00 PM" at bounding box center [249, 156] width 38 height 6
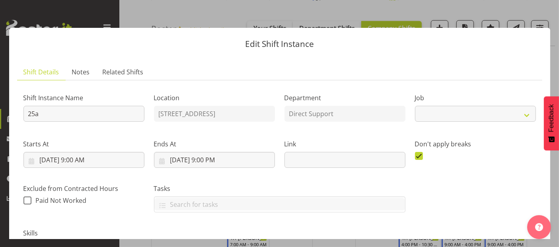
select select "4112"
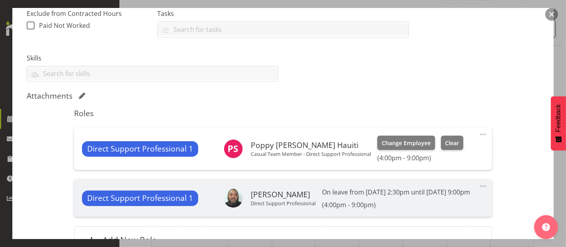
scroll to position [177, 0]
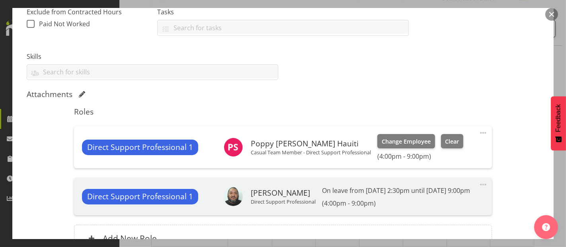
click at [482, 130] on div "Direct Support Professional 1 Poppy Spackman Hauiti Casual Team Member - Direct…" at bounding box center [283, 147] width 418 height 42
click at [480, 133] on span at bounding box center [484, 133] width 10 height 10
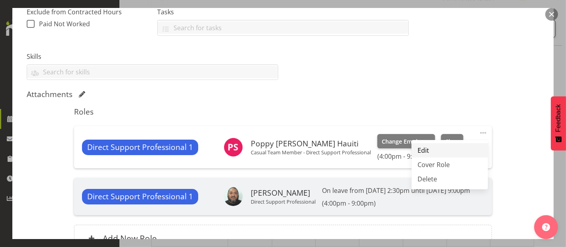
click at [434, 149] on link "Edit" at bounding box center [450, 150] width 76 height 14
select select "9"
select select "2025"
select select "16"
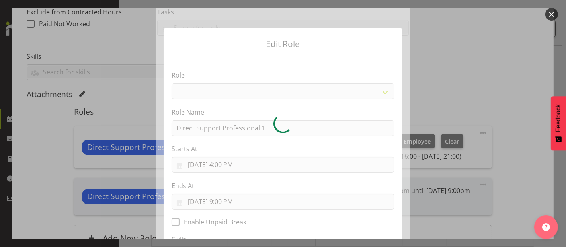
select select "519"
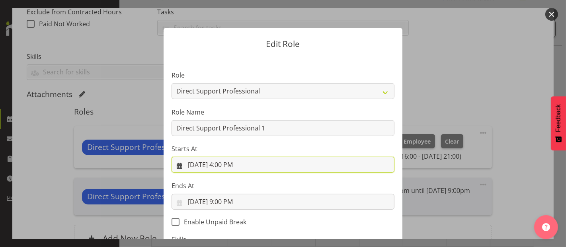
click at [238, 167] on input "10/13/2025, 4:00 PM" at bounding box center [283, 165] width 223 height 16
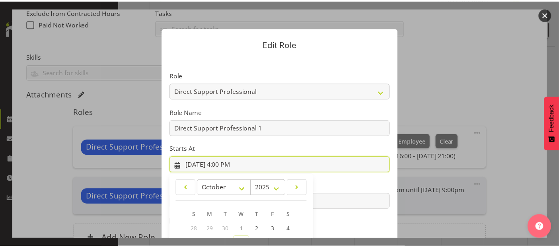
scroll to position [115, 0]
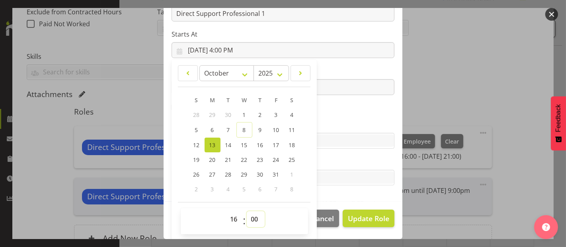
click at [252, 214] on select "00 01 02 03 04 05 06 07 08 09 10 11 12 13 14 15 16 17 18 19 20 21 22 23 24 25 2…" at bounding box center [256, 219] width 18 height 16
select select "30"
click at [247, 211] on select "00 01 02 03 04 05 06 07 08 09 10 11 12 13 14 15 16 17 18 19 20 21 22 23 24 25 2…" at bounding box center [256, 219] width 18 height 16
type input "10/13/2025, 4:30 PM"
click at [372, 217] on span "Update Role" at bounding box center [368, 218] width 41 height 10
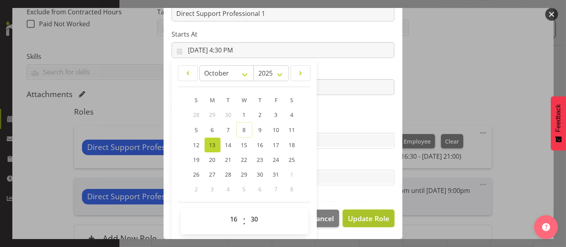
select select
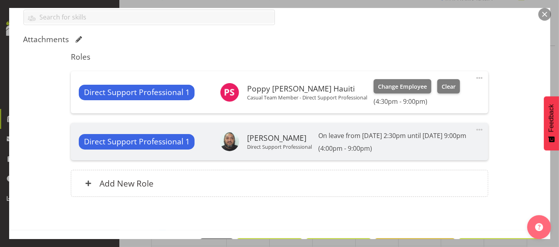
scroll to position [269, 0]
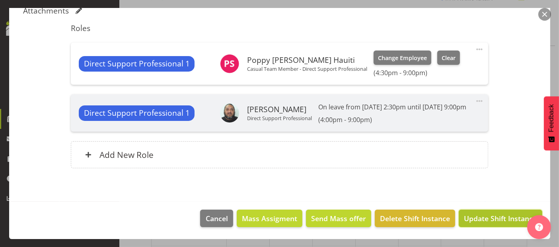
click at [467, 217] on span "Update Shift Instance" at bounding box center [500, 218] width 73 height 10
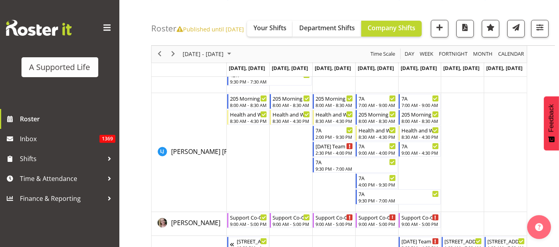
scroll to position [2537, 0]
